Goal: Task Accomplishment & Management: Complete application form

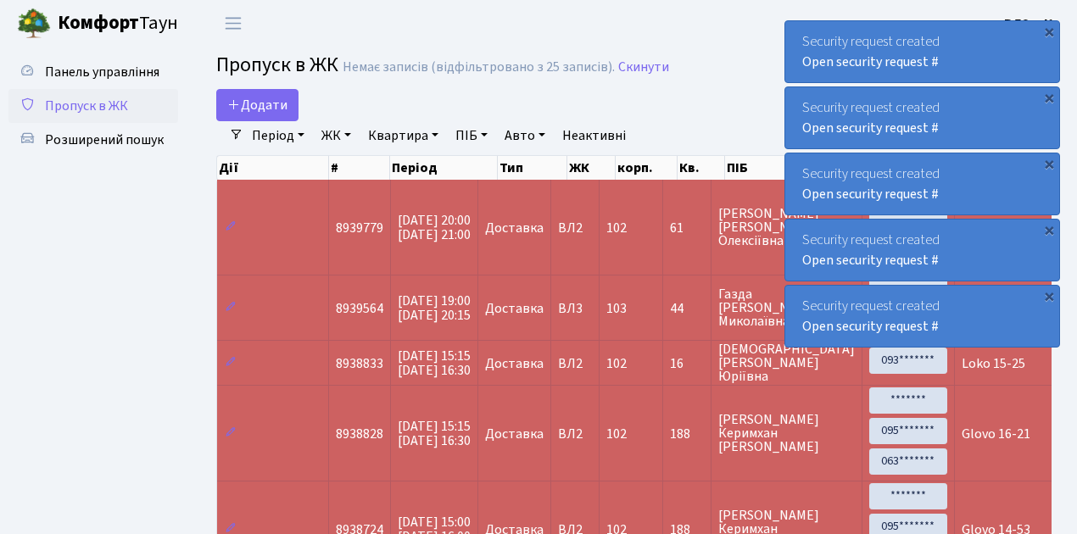
select select "25"
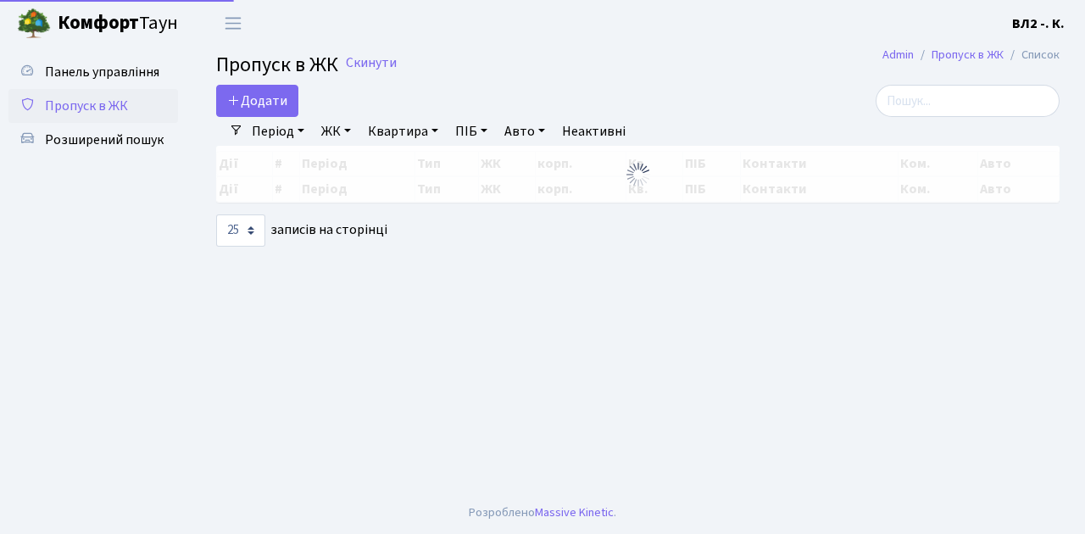
select select "25"
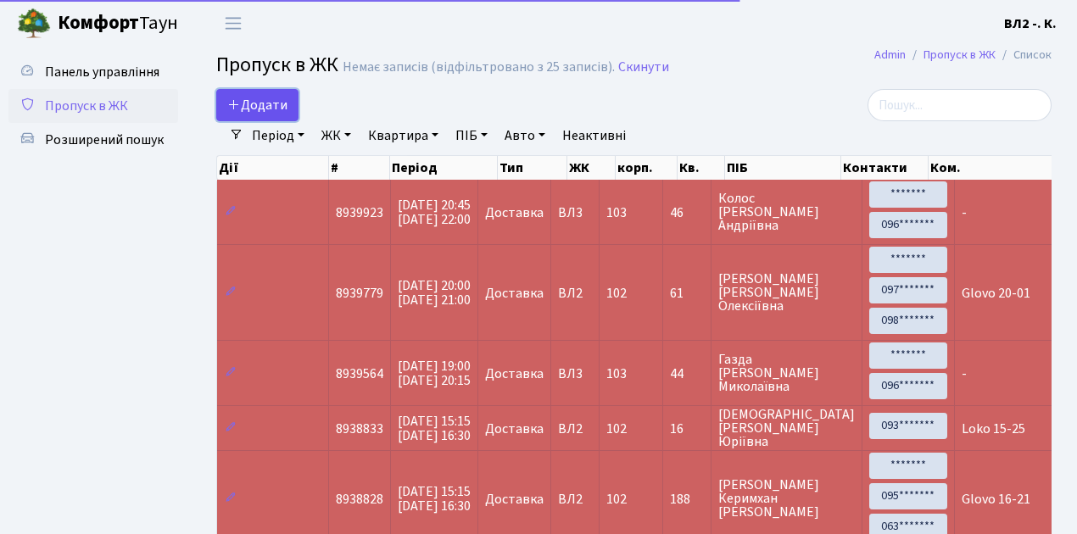
click at [289, 114] on link "Додати" at bounding box center [257, 105] width 82 height 32
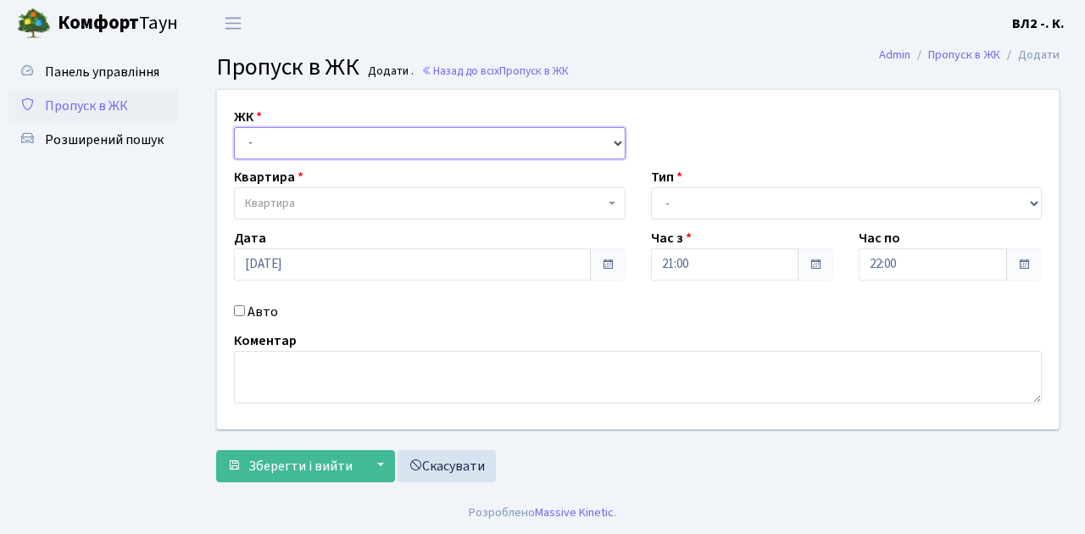
drag, startPoint x: 614, startPoint y: 139, endPoint x: 601, endPoint y: 139, distance: 12.7
click at [614, 139] on select "- ВЛ1, Ужгородський пров., 4/1 ВЛ2, Голосіївський просп., 76 ВЛ3, пр.Голосіївсь…" at bounding box center [430, 143] width 392 height 32
select select "317"
click at [234, 127] on select "- ВЛ1, Ужгородський пров., 4/1 ВЛ2, Голосіївський просп., 76 ВЛ3, пр.Голосіївсь…" at bounding box center [430, 143] width 392 height 32
select select
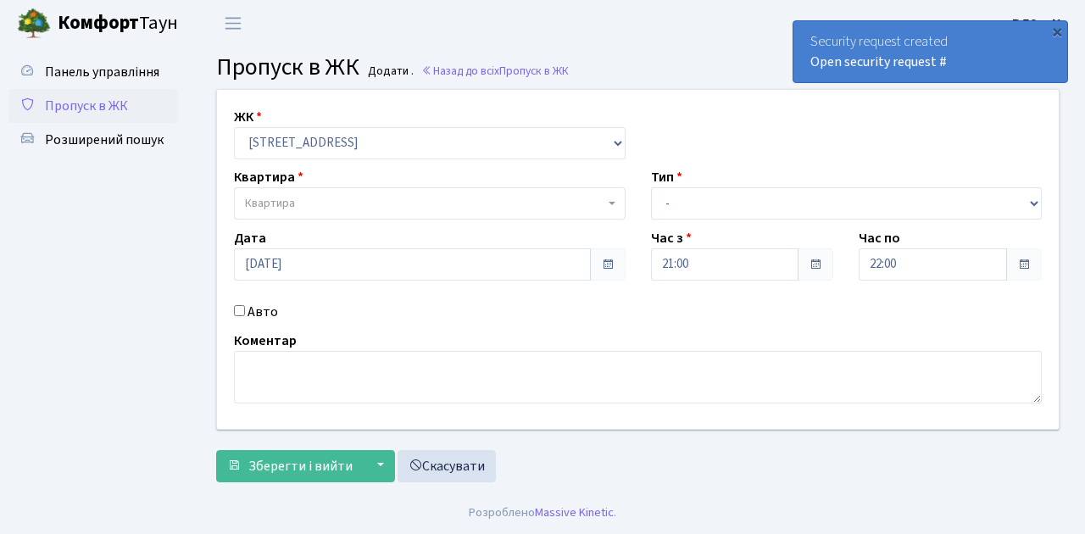
click at [610, 202] on b at bounding box center [612, 203] width 7 height 3
type input "54"
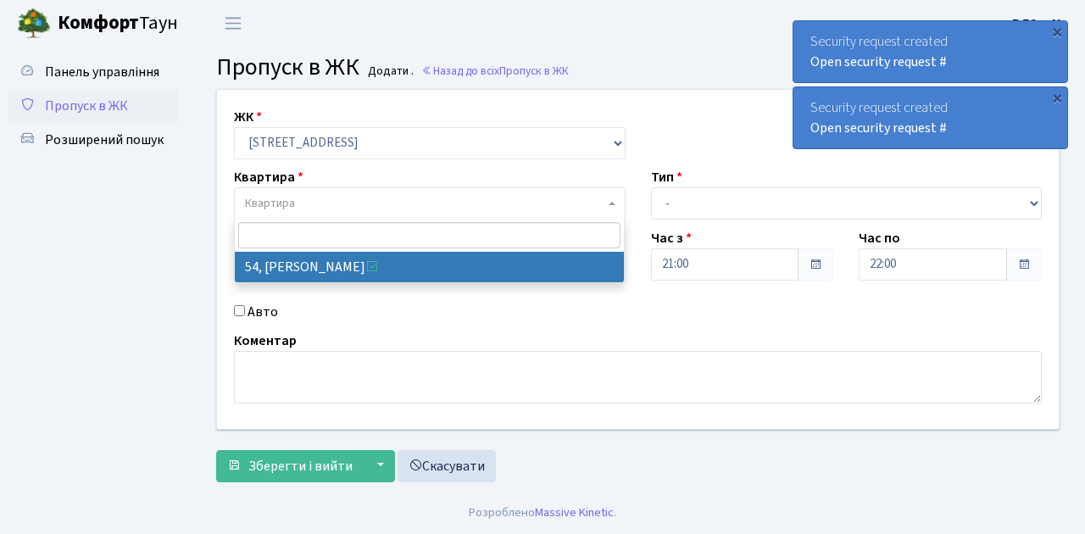
select select "38101"
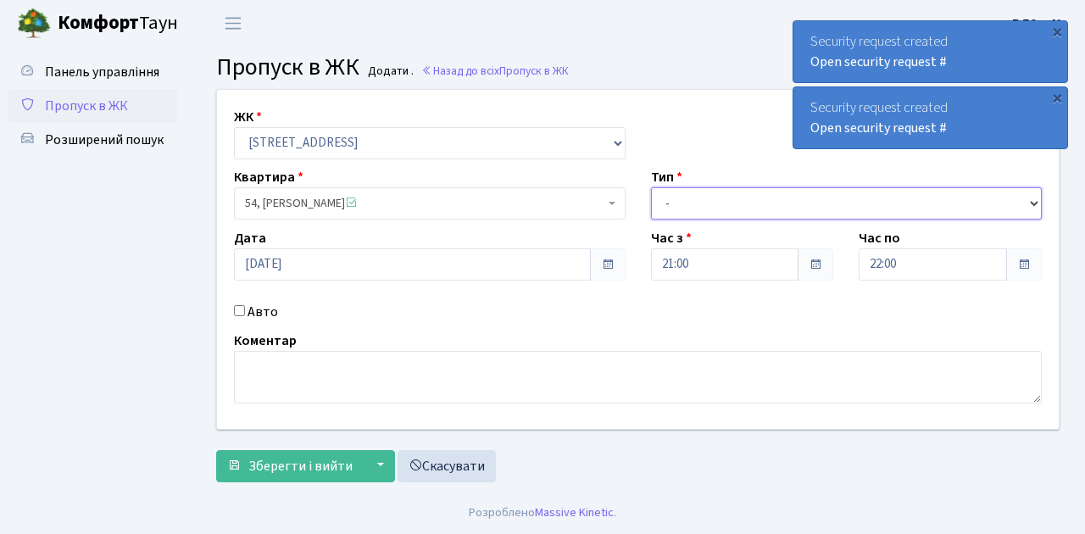
drag, startPoint x: 1034, startPoint y: 201, endPoint x: 1021, endPoint y: 198, distance: 13.8
click at [1034, 201] on select "- Доставка Таксі Гості Сервіс" at bounding box center [847, 203] width 392 height 32
select select "1"
click at [651, 187] on select "- Доставка Таксі Гості Сервіс" at bounding box center [847, 203] width 392 height 32
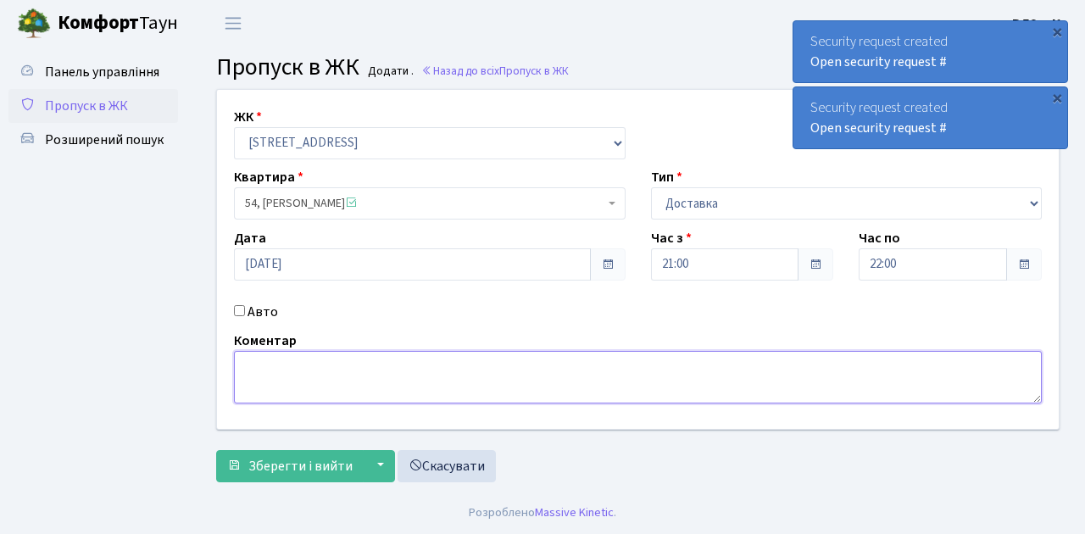
drag, startPoint x: 247, startPoint y: 365, endPoint x: 345, endPoint y: 376, distance: 98.9
click at [248, 363] on textarea at bounding box center [638, 377] width 808 height 53
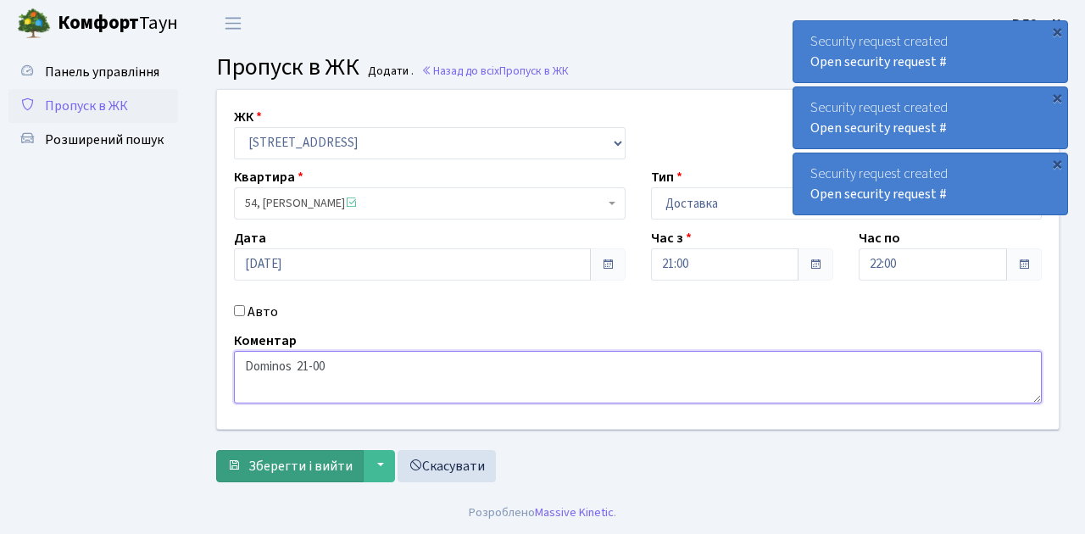
type textarea "Dominos 21-00"
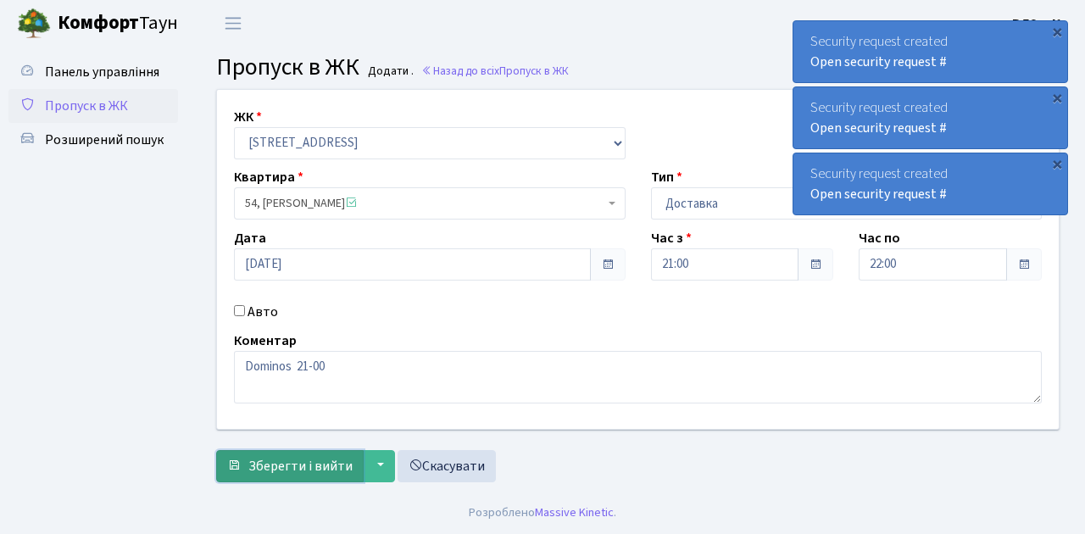
click at [273, 471] on span "Зберегти і вийти" at bounding box center [300, 466] width 104 height 19
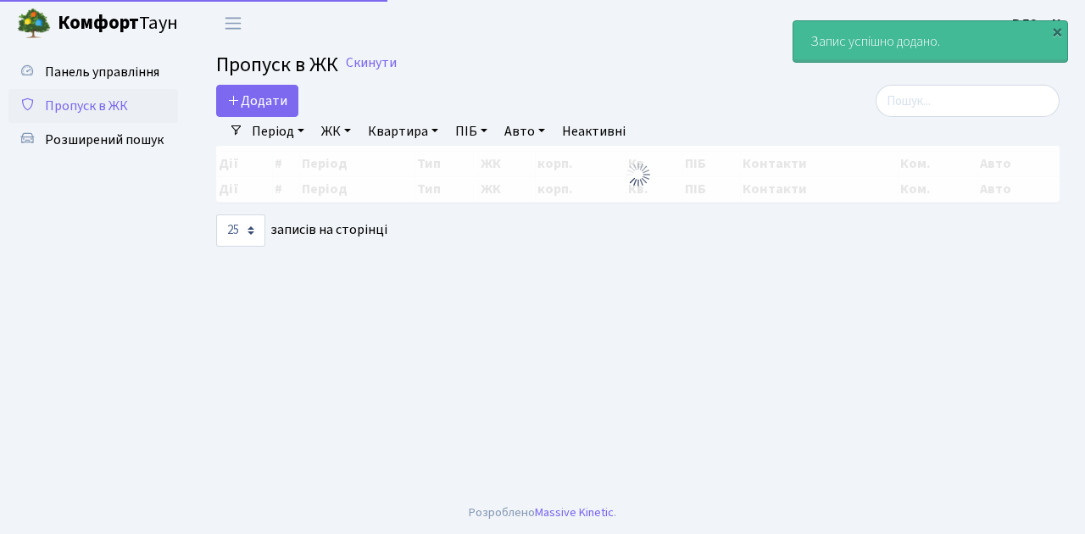
select select "25"
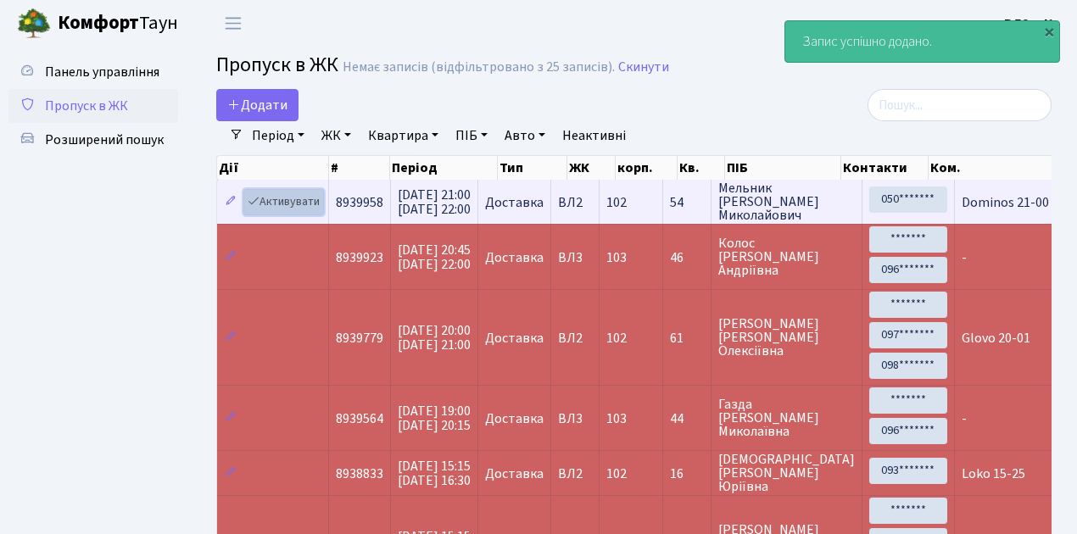
click at [307, 209] on link "Активувати" at bounding box center [283, 202] width 81 height 26
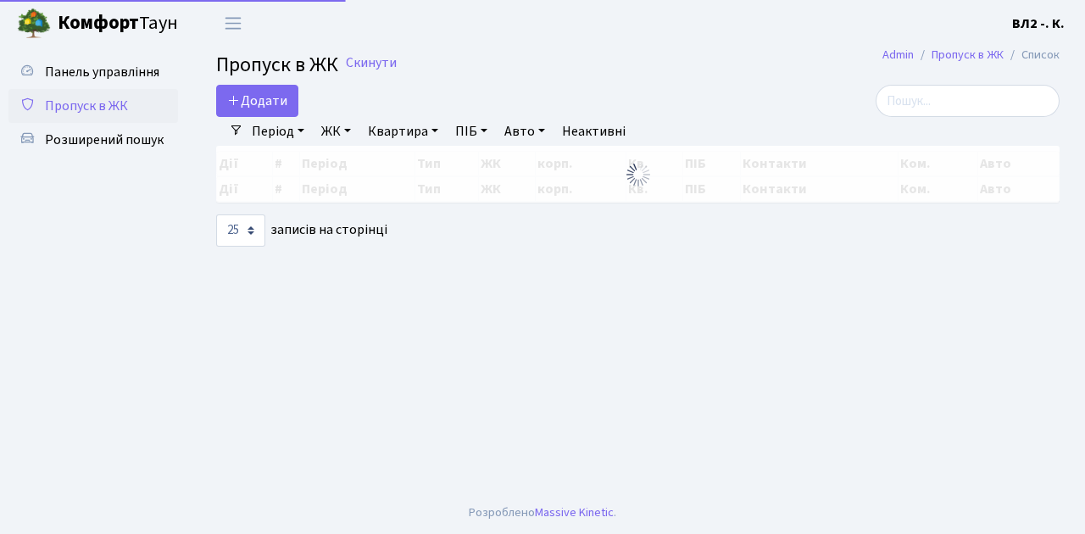
select select "25"
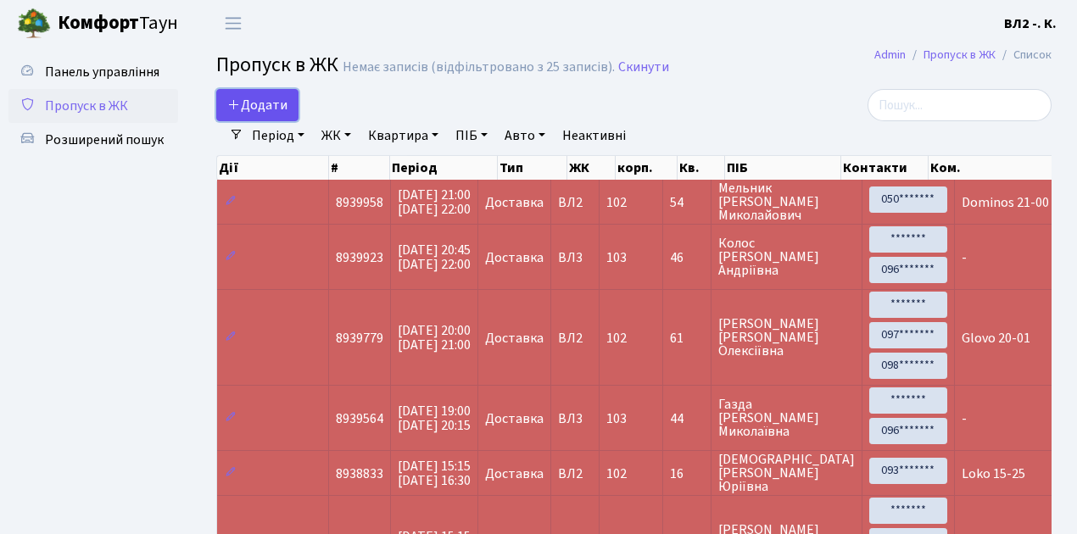
click at [290, 114] on link "Додати" at bounding box center [257, 105] width 82 height 32
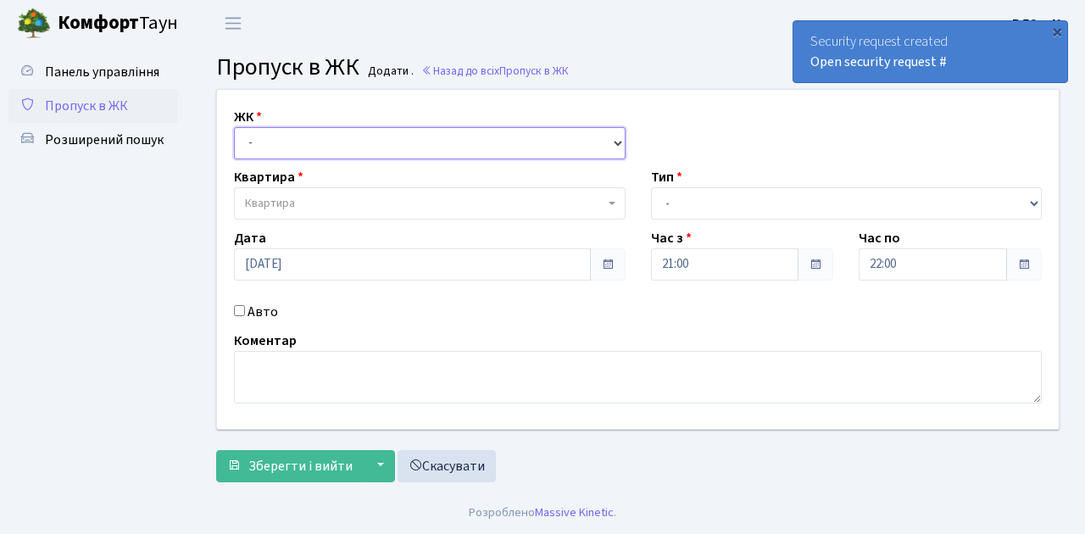
drag, startPoint x: 617, startPoint y: 141, endPoint x: 605, endPoint y: 142, distance: 11.9
click at [617, 139] on select "- ВЛ1, Ужгородський пров., 4/1 ВЛ2, Голосіївський просп., 76 ВЛ3, пр.Голосіївсь…" at bounding box center [430, 143] width 392 height 32
select select "317"
click at [234, 127] on select "- ВЛ1, Ужгородський пров., 4/1 ВЛ2, Голосіївський просп., 76 ВЛ3, пр.Голосіївсь…" at bounding box center [430, 143] width 392 height 32
select select
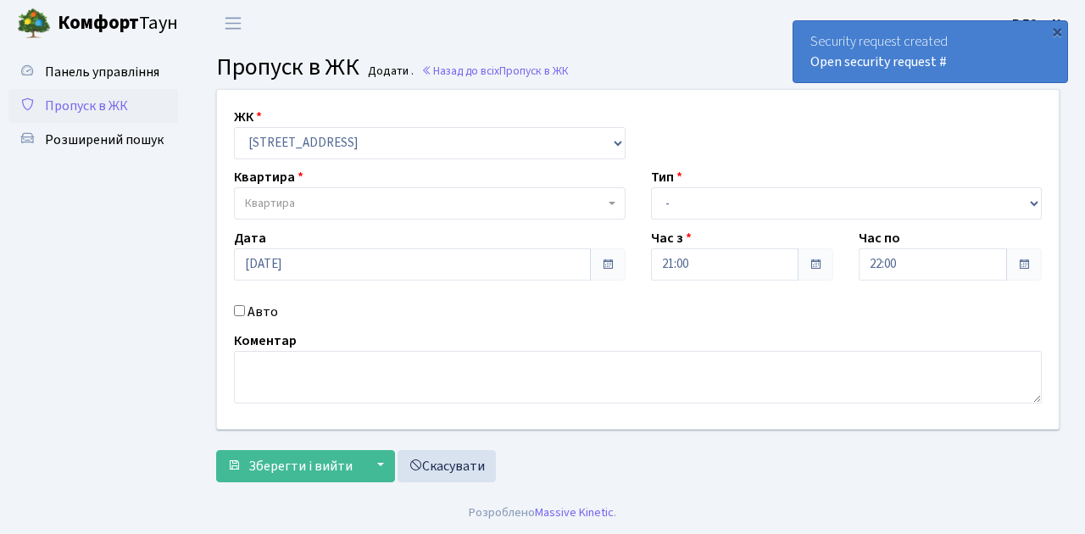
click at [610, 202] on b at bounding box center [612, 203] width 7 height 3
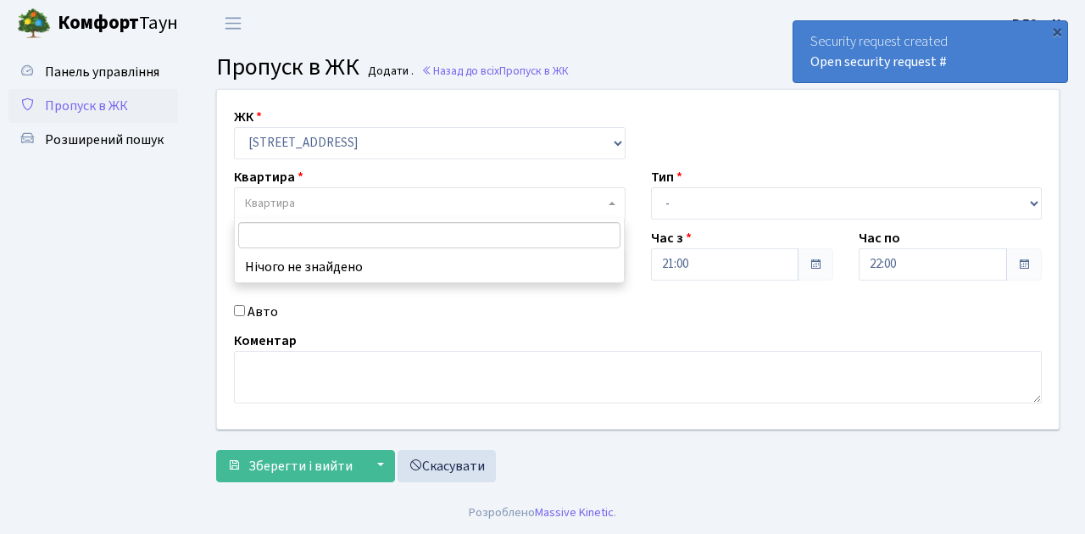
type input "5"
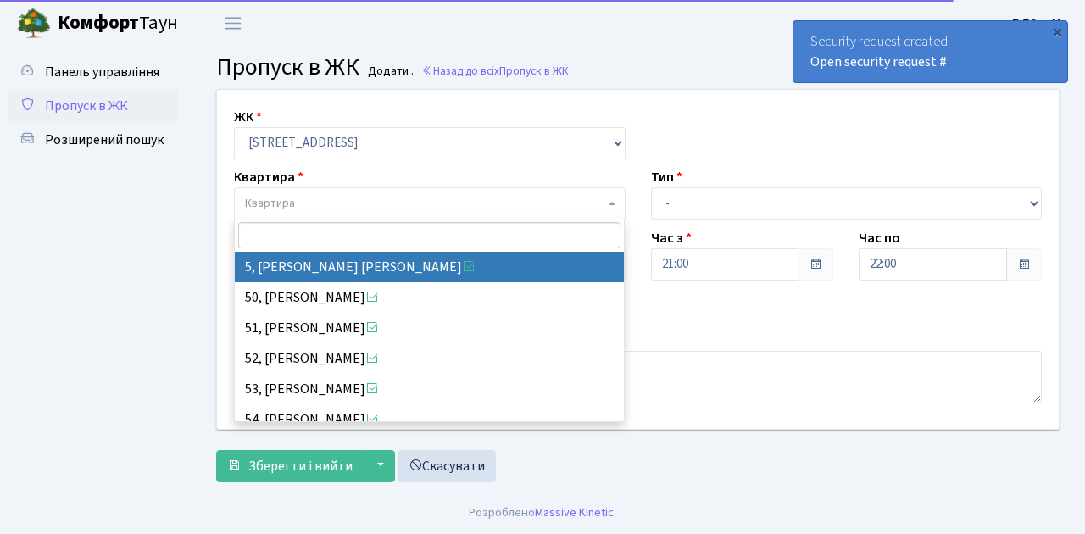
select select "37954"
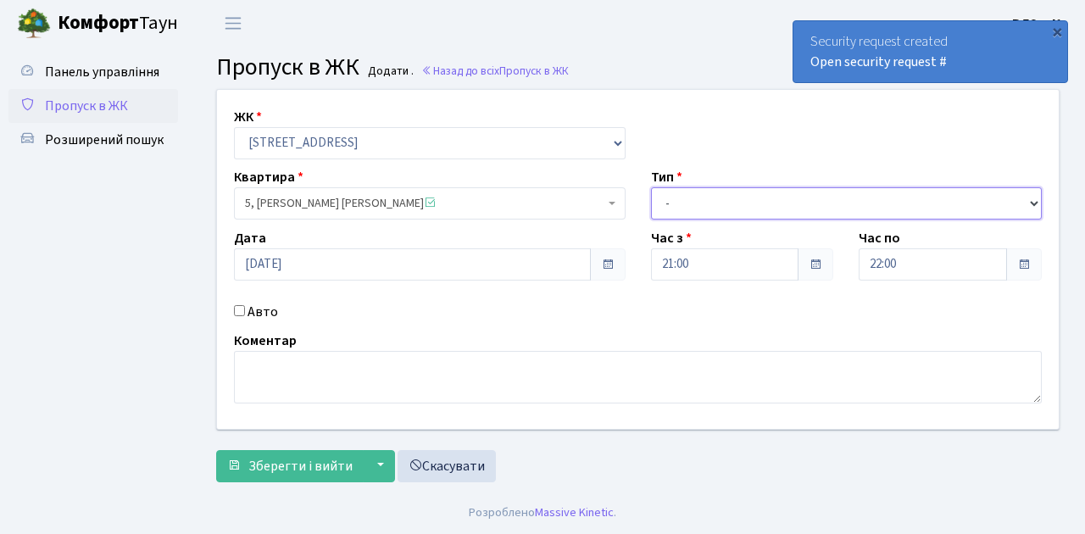
drag, startPoint x: 1033, startPoint y: 201, endPoint x: 968, endPoint y: 202, distance: 65.3
click at [1033, 201] on select "- Доставка Таксі Гості Сервіс" at bounding box center [847, 203] width 392 height 32
select select "1"
click at [651, 187] on select "- Доставка Таксі Гості Сервіс" at bounding box center [847, 203] width 392 height 32
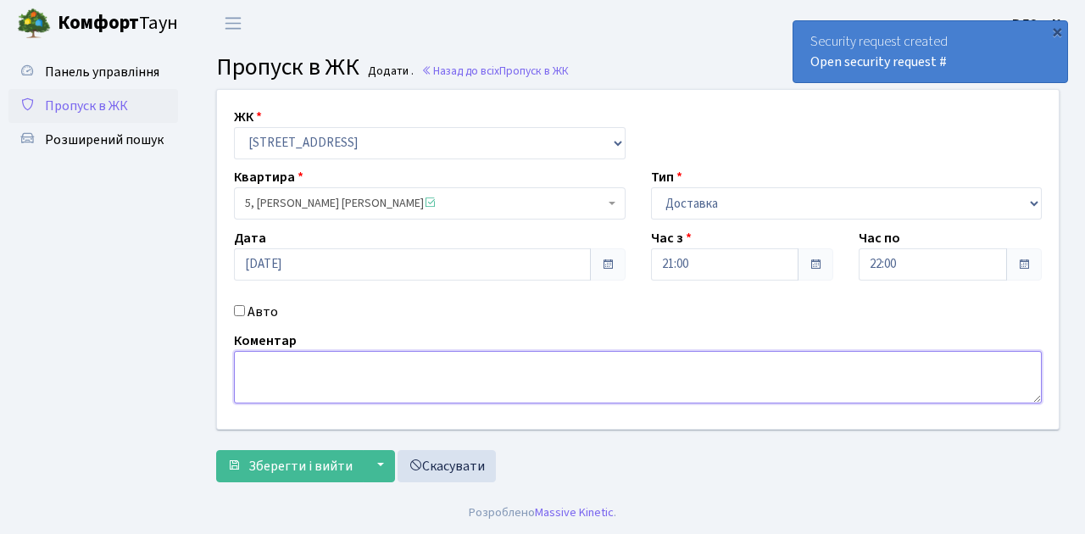
drag, startPoint x: 247, startPoint y: 358, endPoint x: 359, endPoint y: 354, distance: 112.8
click at [247, 358] on textarea at bounding box center [638, 377] width 808 height 53
type textarea "Glovo 21-03"
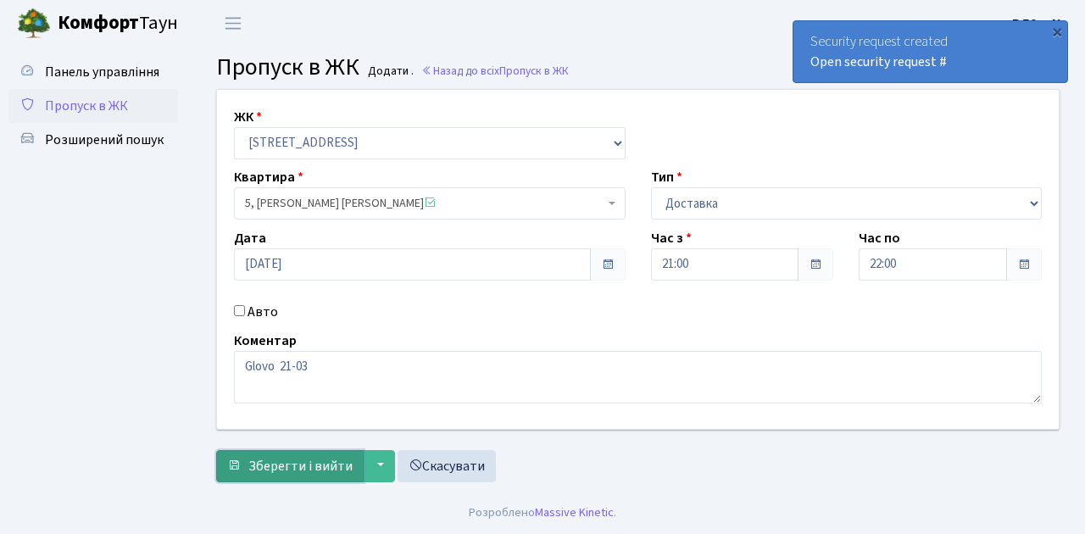
click at [278, 471] on span "Зберегти і вийти" at bounding box center [300, 466] width 104 height 19
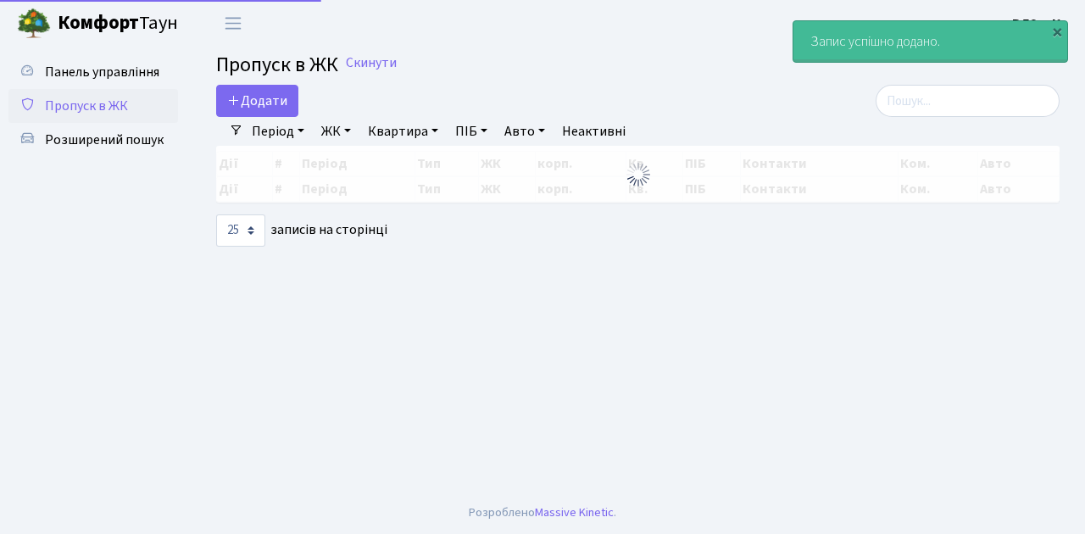
select select "25"
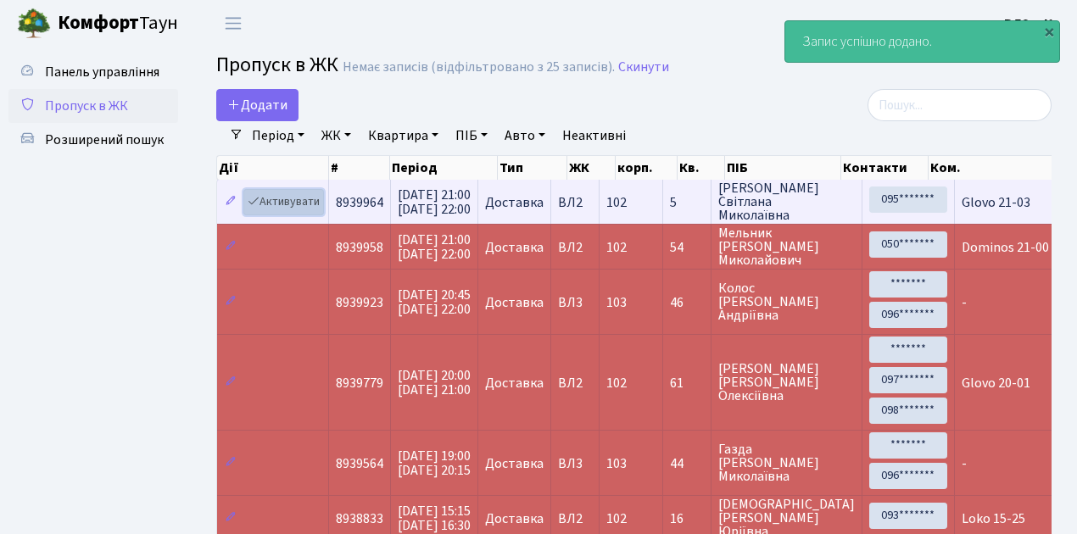
click at [319, 212] on link "Активувати" at bounding box center [283, 202] width 81 height 26
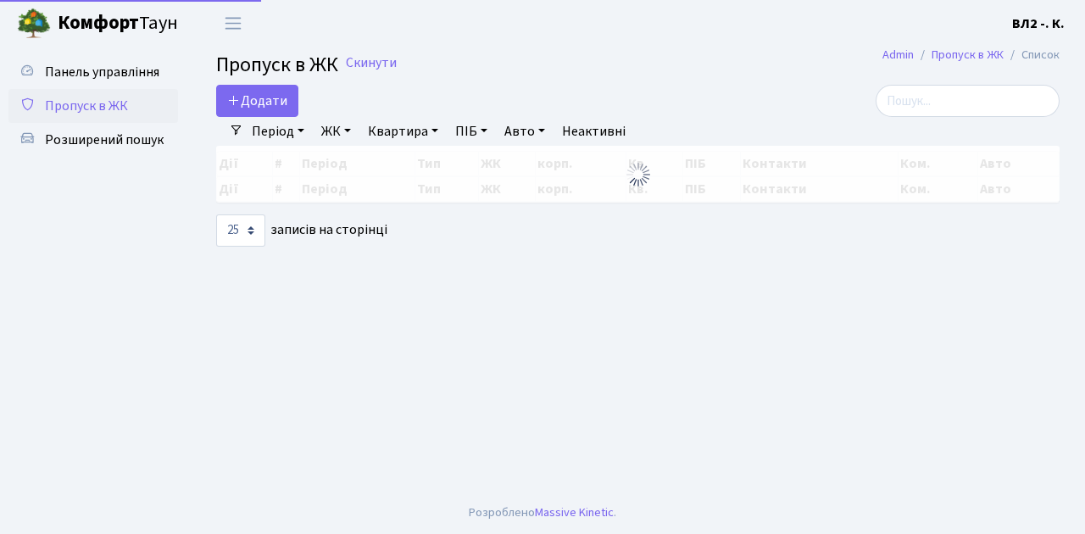
select select "25"
